Goal: Navigation & Orientation: Find specific page/section

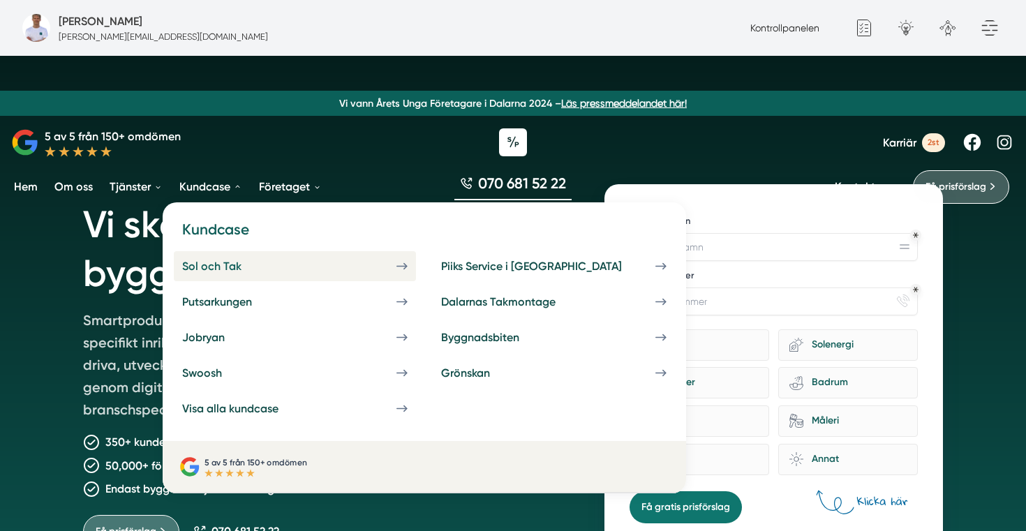
click at [201, 252] on link "Sol och Tak" at bounding box center [295, 266] width 242 height 30
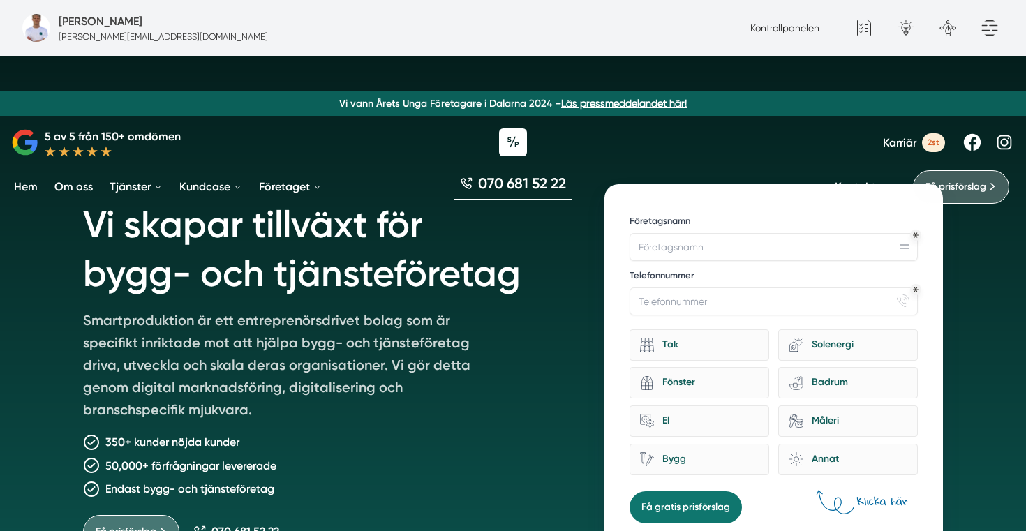
click at [82, 184] on link "Om oss" at bounding box center [74, 187] width 44 height 36
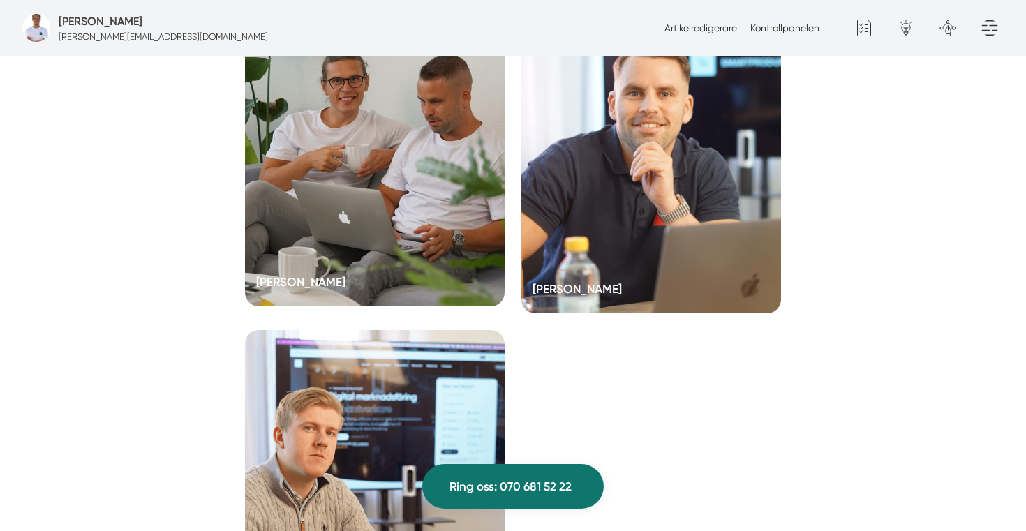
scroll to position [2821, 0]
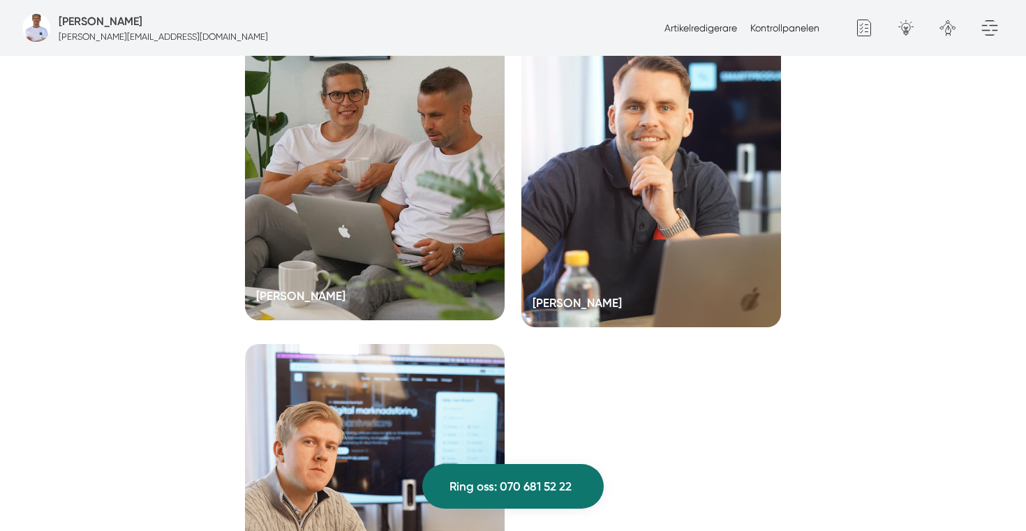
click at [336, 192] on div at bounding box center [375, 166] width 260 height 307
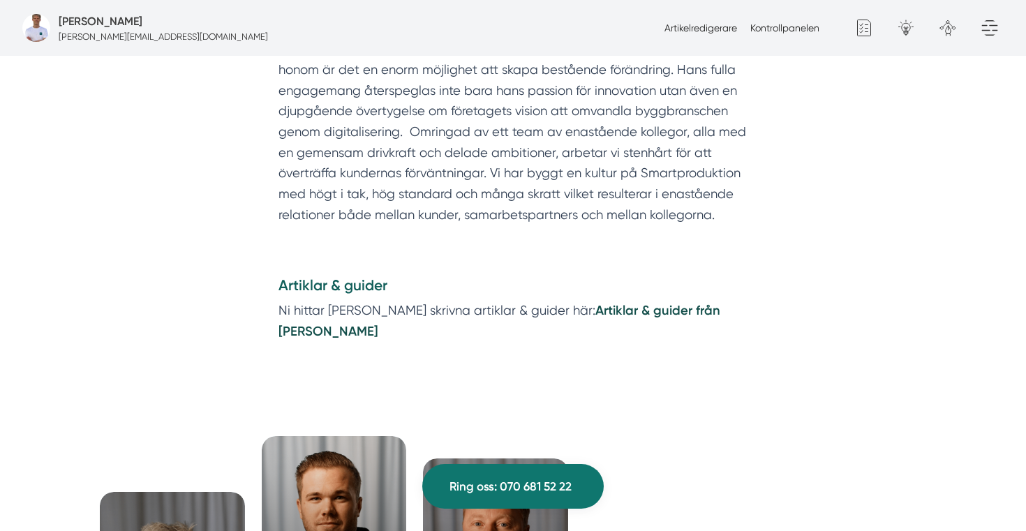
scroll to position [1556, 0]
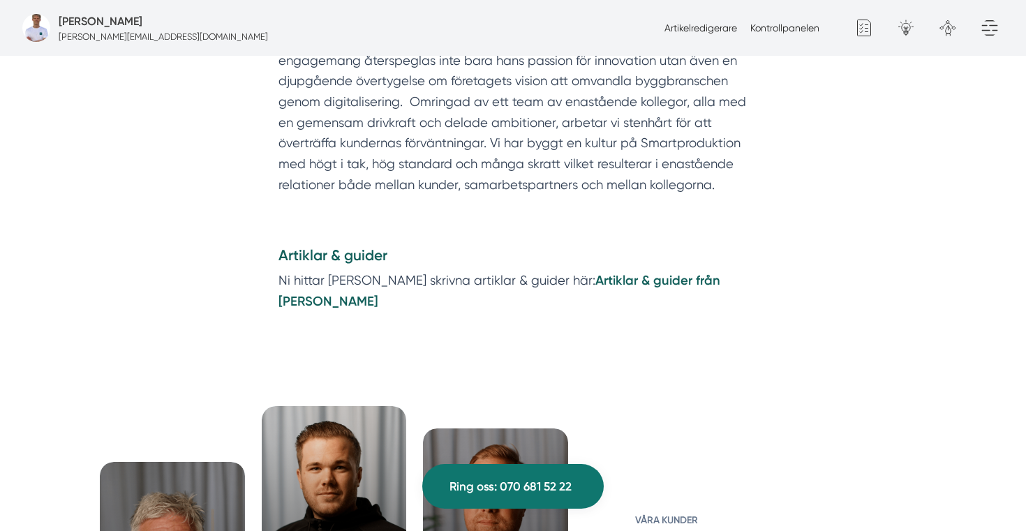
click at [600, 273] on strong "Artiklar & guider från [PERSON_NAME]" at bounding box center [500, 291] width 442 height 37
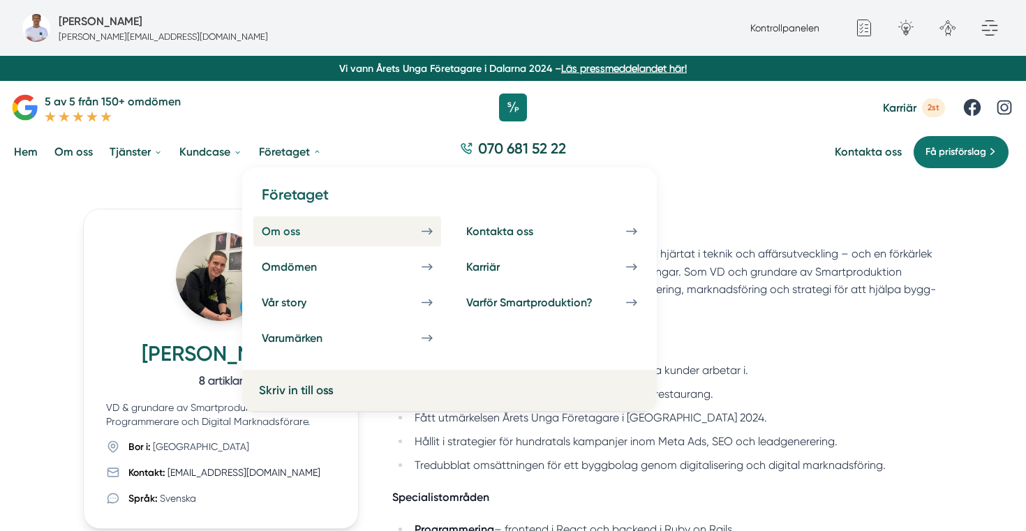
click at [270, 233] on div "Om oss" at bounding box center [298, 231] width 72 height 13
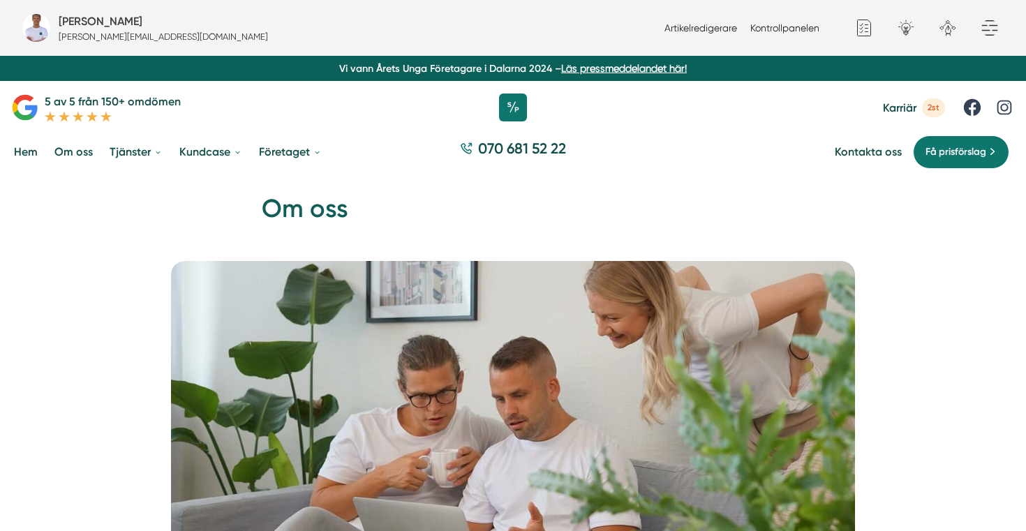
click at [59, 151] on link "Om oss" at bounding box center [74, 152] width 44 height 36
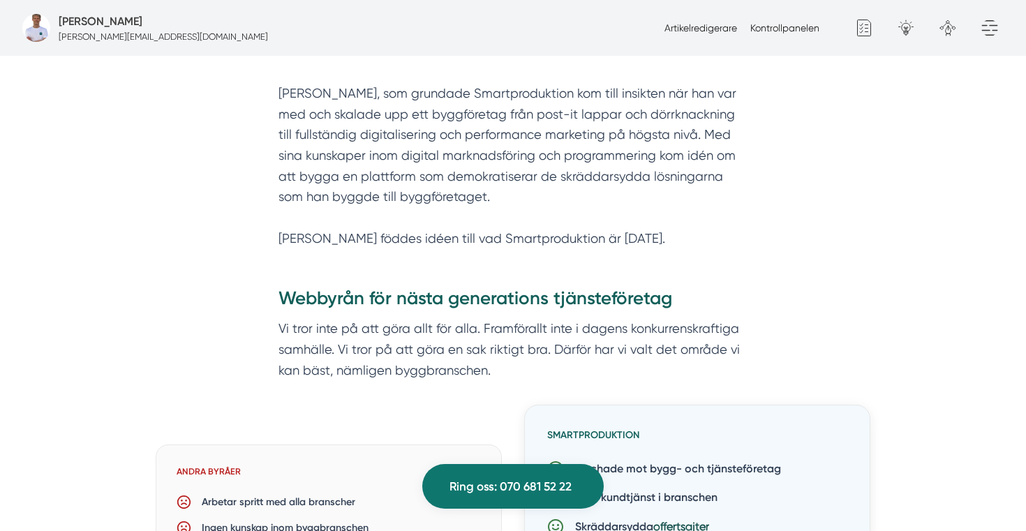
scroll to position [810, 0]
